Goal: Task Accomplishment & Management: Manage account settings

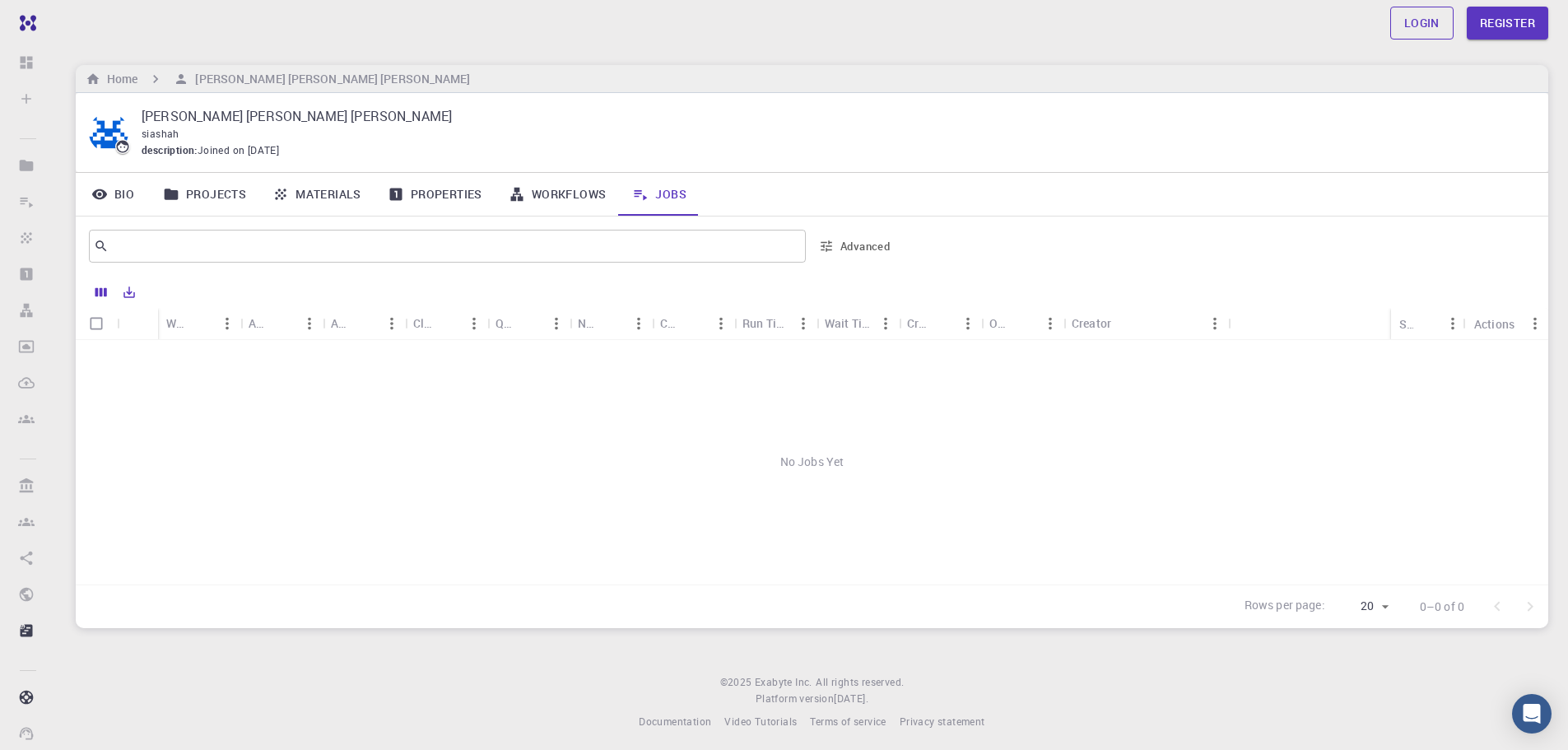
click at [1411, 26] on link "Login" at bounding box center [1421, 24] width 64 height 33
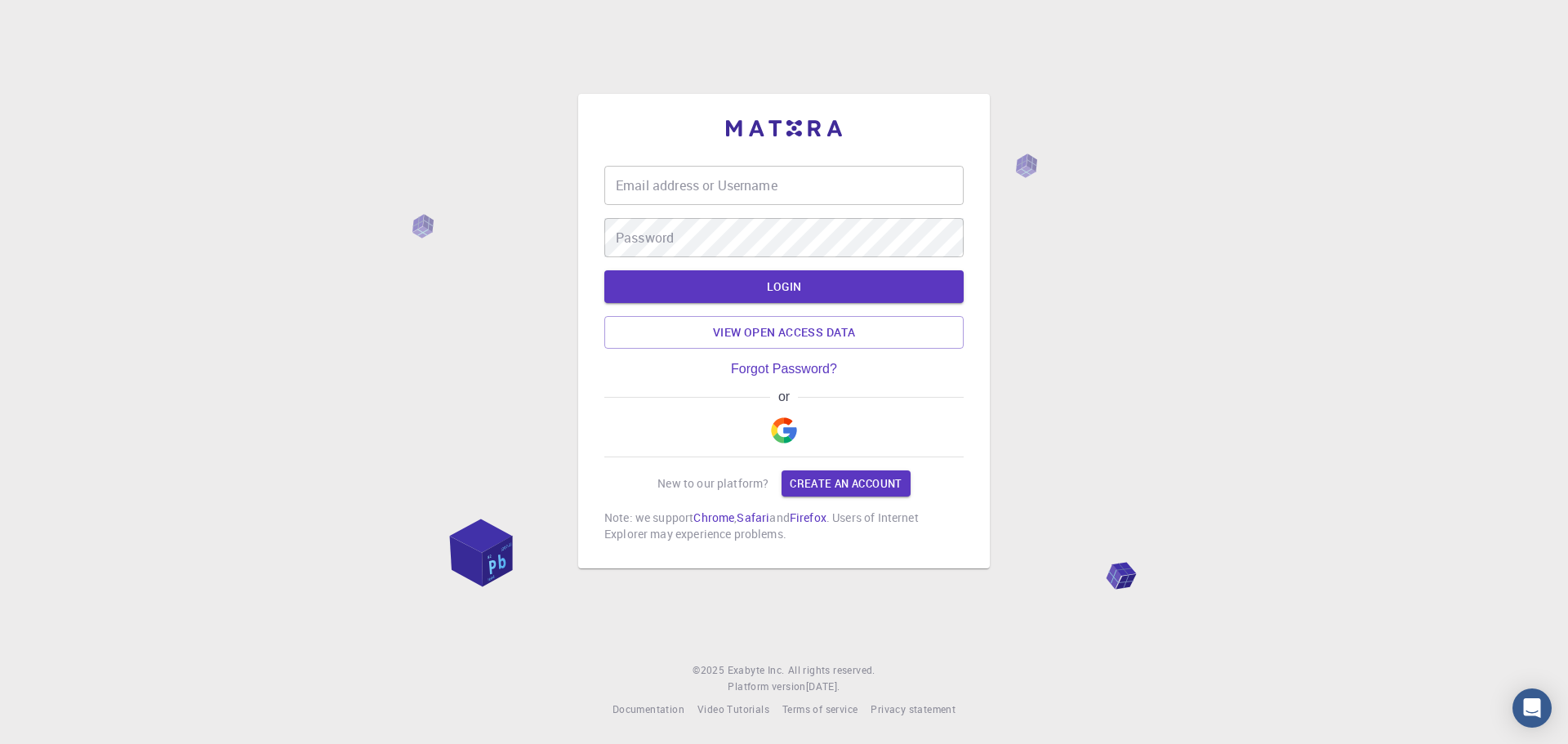
click at [689, 192] on input "Email address or Username" at bounding box center [784, 185] width 359 height 39
click at [780, 438] on img "button" at bounding box center [784, 430] width 26 height 26
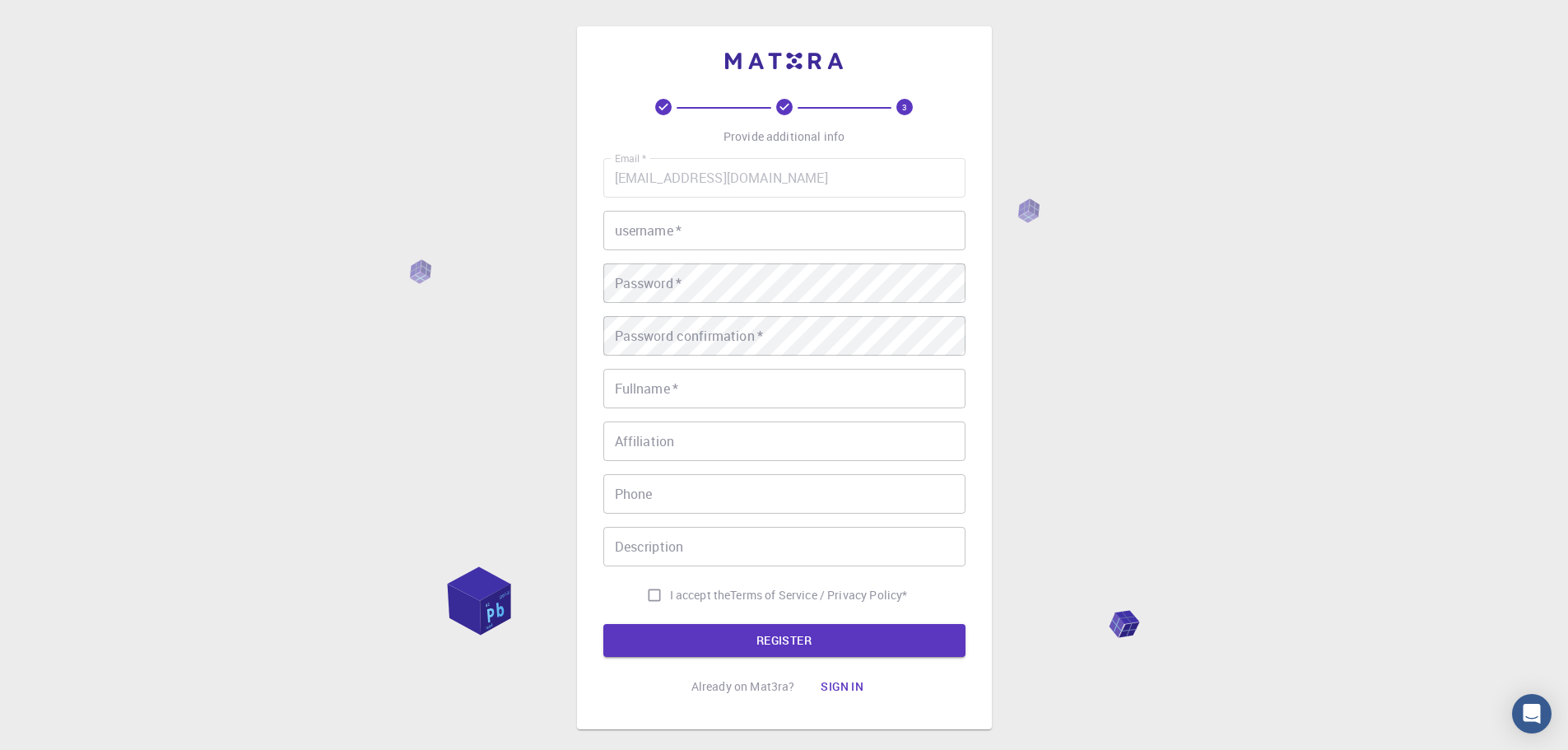
click at [832, 687] on button "Sign in" at bounding box center [841, 687] width 69 height 33
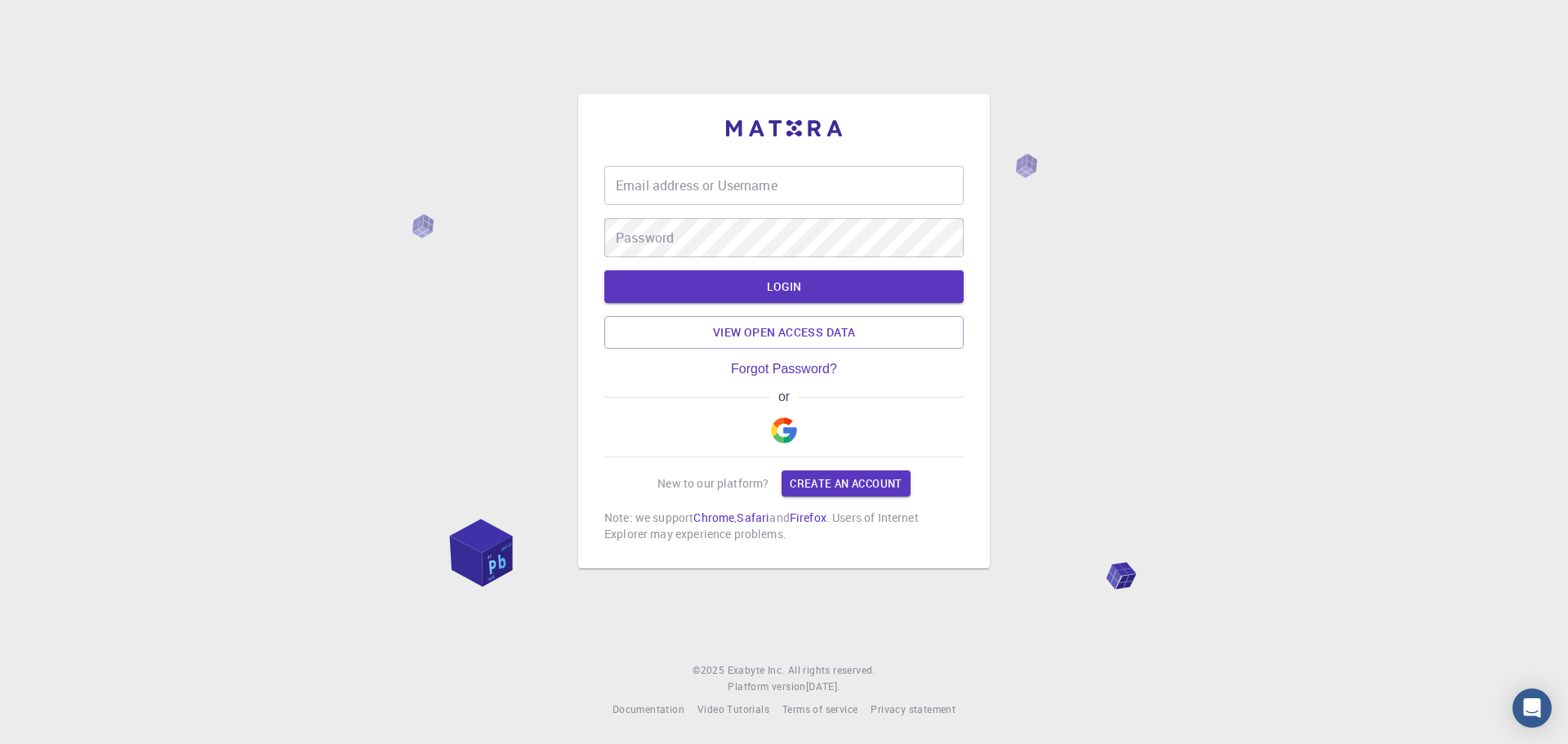
click at [786, 442] on img "button" at bounding box center [784, 430] width 26 height 26
